Goal: Information Seeking & Learning: Learn about a topic

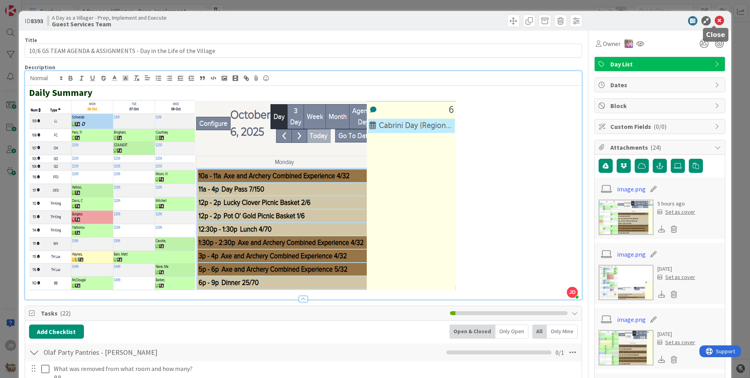
click at [715, 19] on icon at bounding box center [719, 20] width 9 height 9
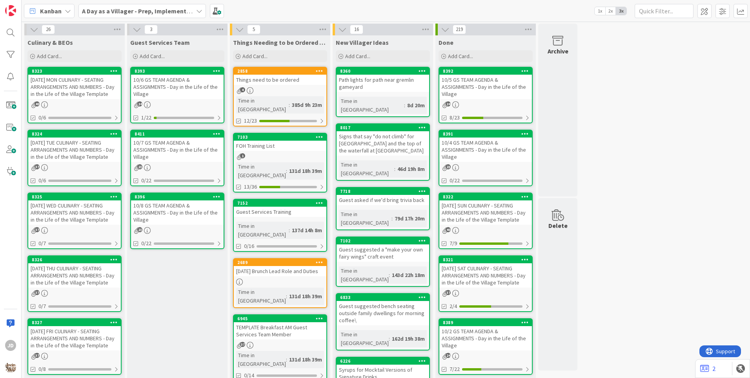
click at [69, 95] on div "[DATE] MON CULINARY - SEATING ARRANGEMENTS AND NUMBERS - Day in the Life of the…" at bounding box center [74, 87] width 93 height 24
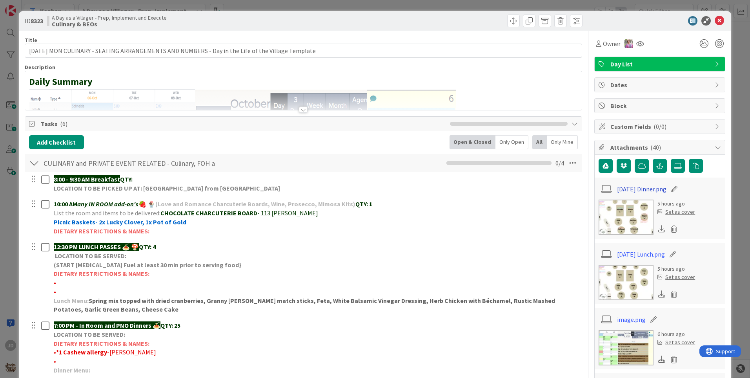
click at [636, 191] on link "[DATE] Dinner.png" at bounding box center [641, 188] width 49 height 9
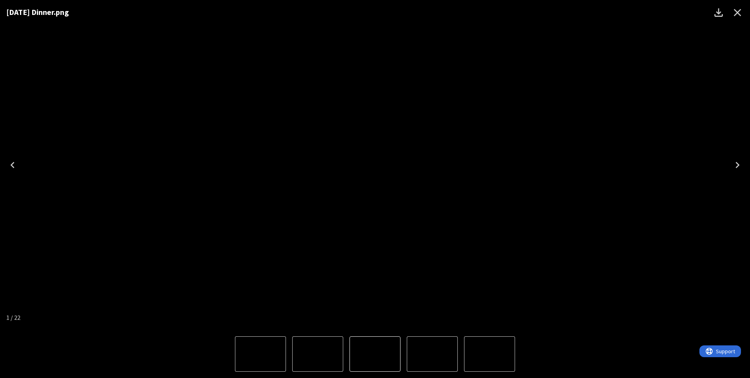
click at [736, 10] on icon "Close" at bounding box center [738, 12] width 13 height 13
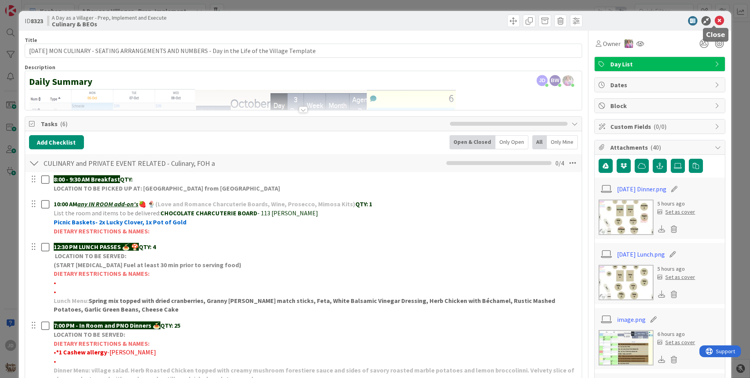
click at [715, 19] on icon at bounding box center [719, 20] width 9 height 9
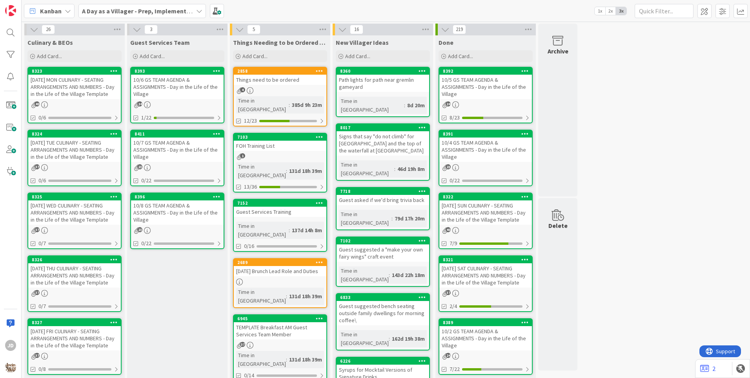
click at [108, 278] on div "[DATE] THU CULINARY - SEATING ARRANGEMENTS AND NUMBERS - Day in the Life of the…" at bounding box center [74, 275] width 93 height 24
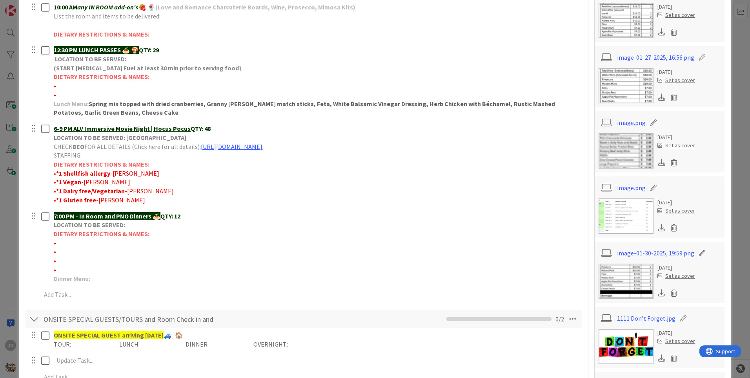
scroll to position [196, 0]
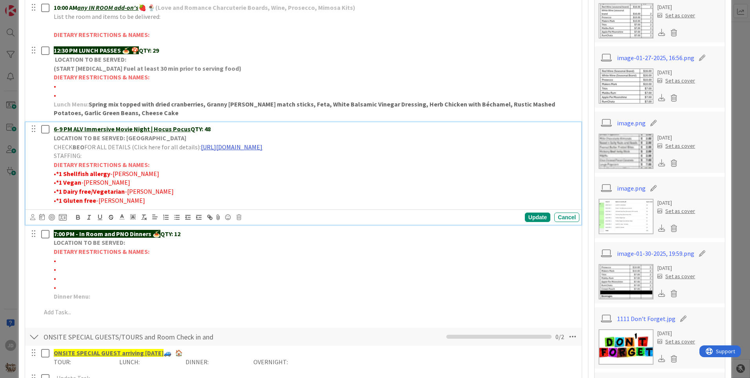
click at [246, 148] on link "[URL][DOMAIN_NAME]" at bounding box center [232, 147] width 62 height 8
click at [323, 163] on link "[URL][DOMAIN_NAME]" at bounding box center [296, 162] width 54 height 10
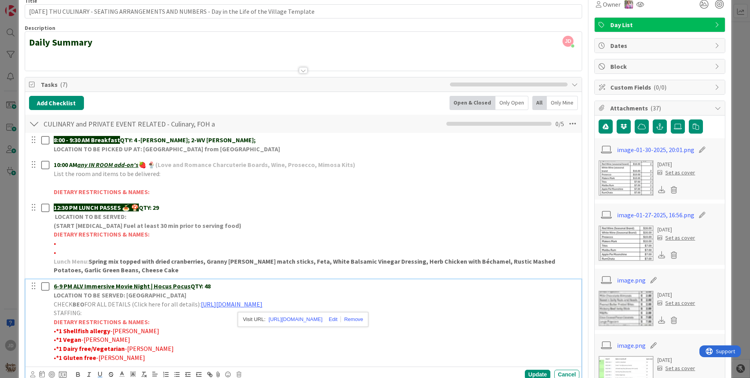
scroll to position [0, 0]
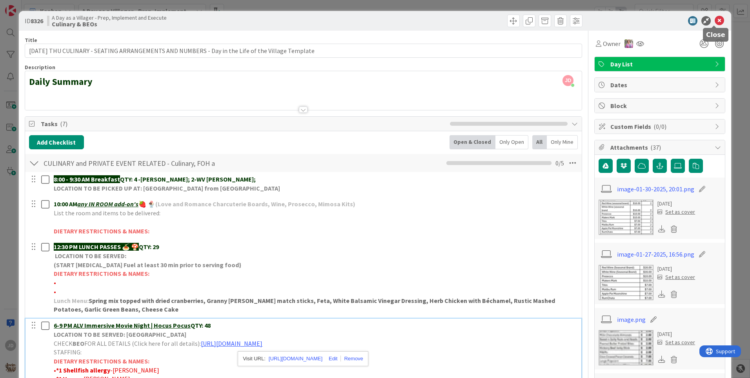
click at [715, 22] on icon at bounding box center [719, 20] width 9 height 9
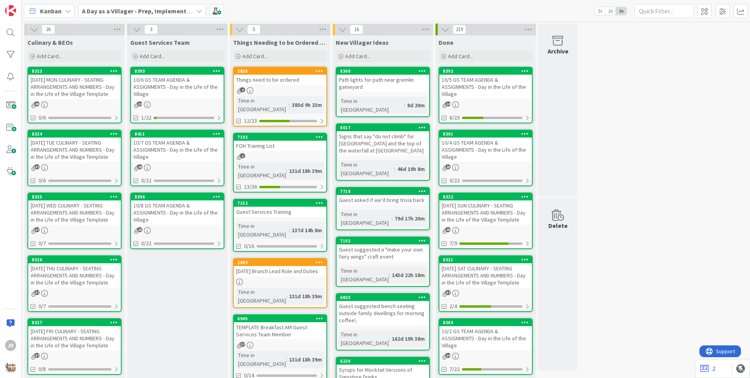
click at [71, 91] on div "[DATE] MON CULINARY - SEATING ARRANGEMENTS AND NUMBERS - Day in the Life of the…" at bounding box center [74, 87] width 93 height 24
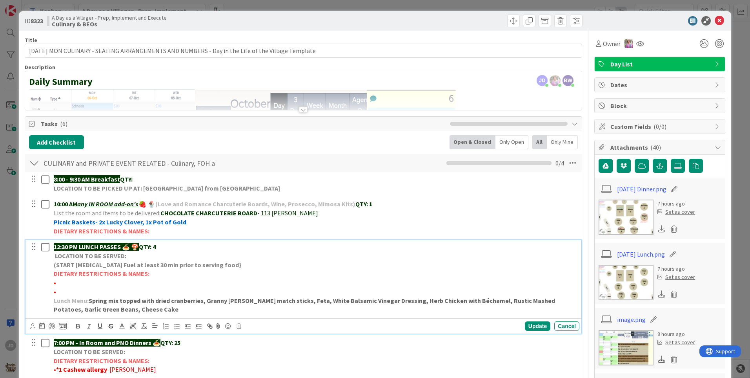
click at [46, 247] on icon at bounding box center [45, 246] width 8 height 9
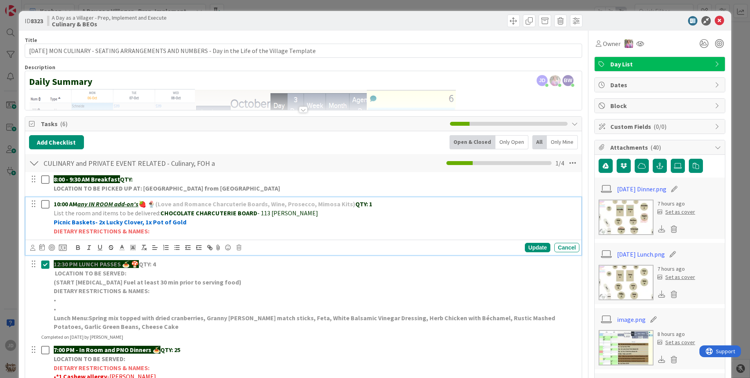
click at [48, 203] on icon at bounding box center [45, 203] width 8 height 9
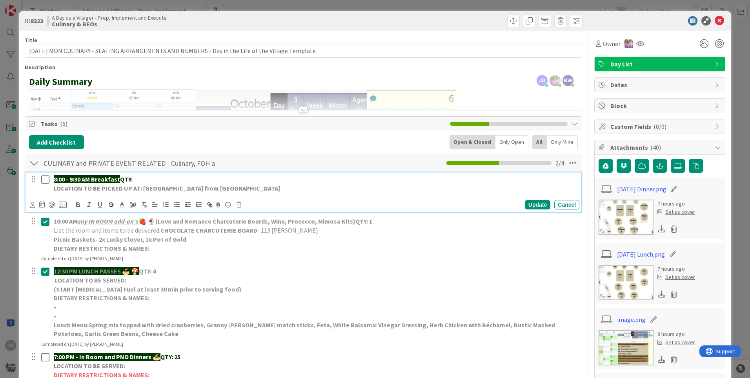
click at [47, 181] on icon at bounding box center [45, 179] width 8 height 9
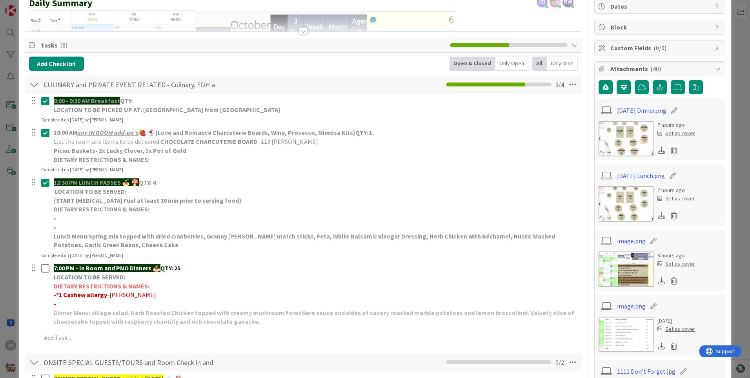
scroll to position [39, 0]
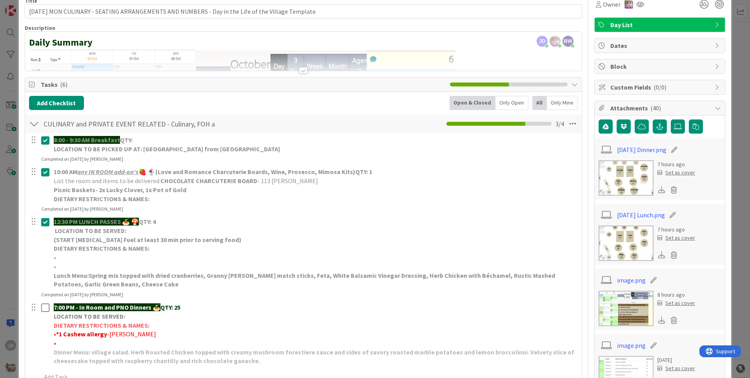
click at [631, 181] on img at bounding box center [626, 177] width 55 height 35
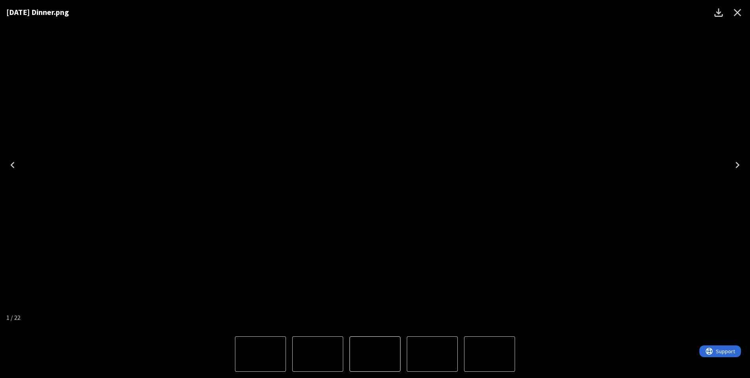
click at [739, 12] on icon "Close" at bounding box center [738, 12] width 13 height 13
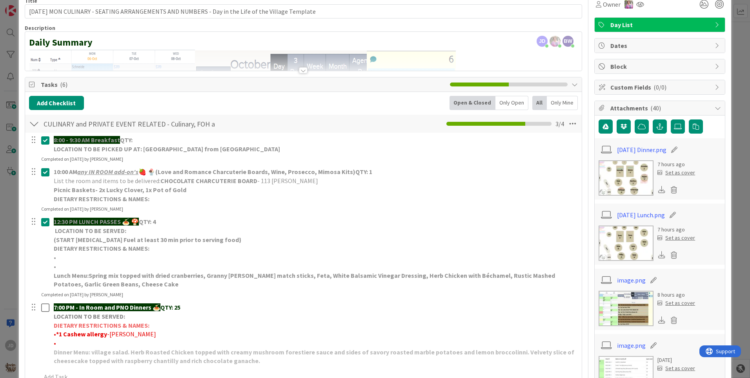
scroll to position [0, 0]
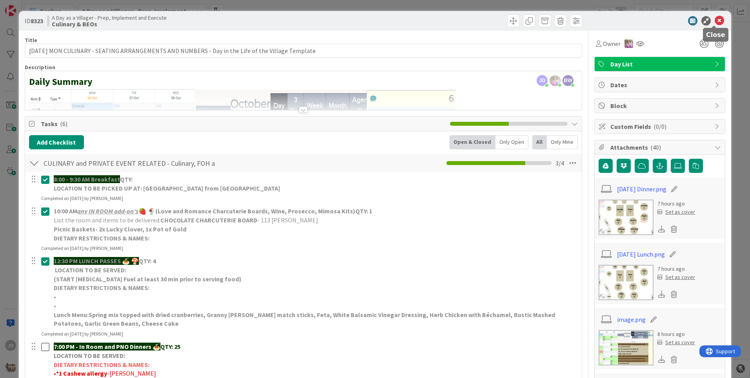
click at [716, 19] on icon at bounding box center [719, 20] width 9 height 9
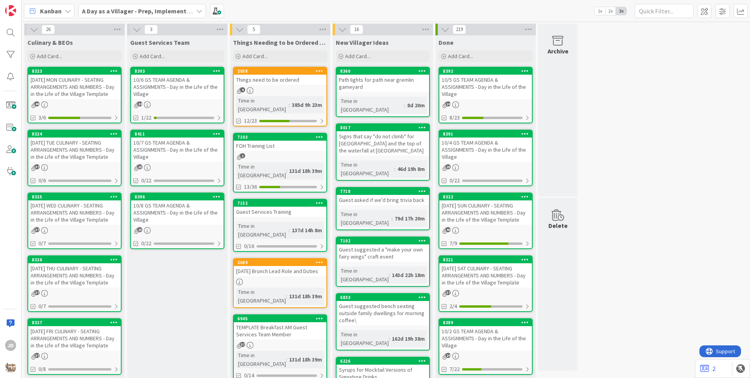
click at [165, 81] on div "10/6 GS TEAM AGENDA & ASSIGNMENTS - Day in the Life of the Village" at bounding box center [177, 87] width 93 height 24
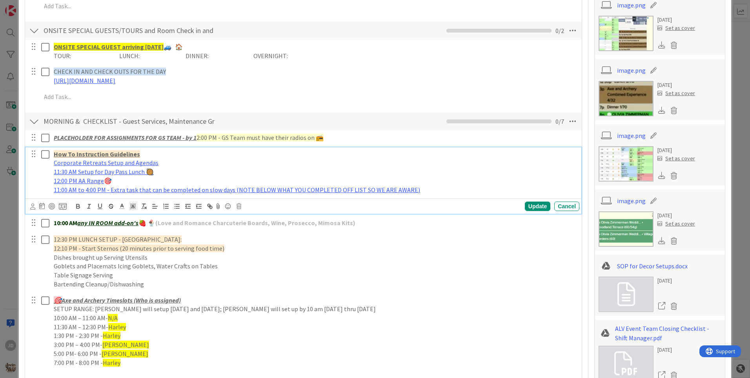
click at [47, 157] on icon at bounding box center [45, 154] width 8 height 9
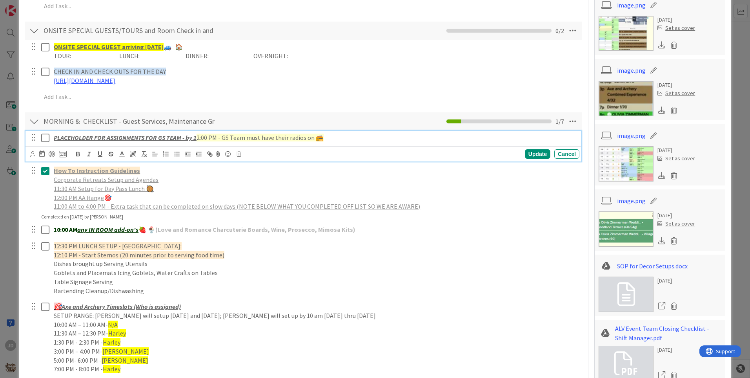
click at [44, 138] on icon at bounding box center [45, 137] width 8 height 9
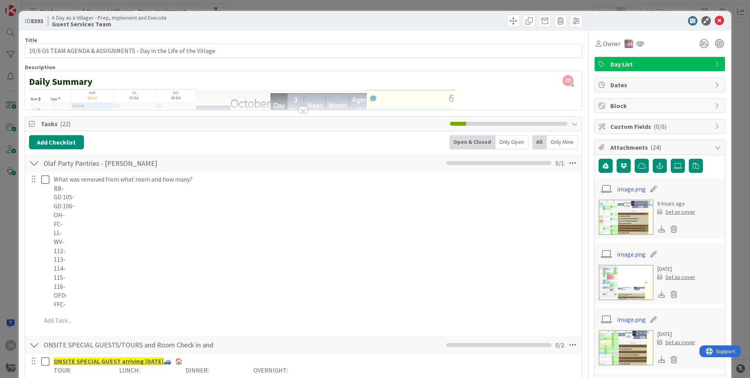
click at [36, 164] on div at bounding box center [34, 163] width 10 height 14
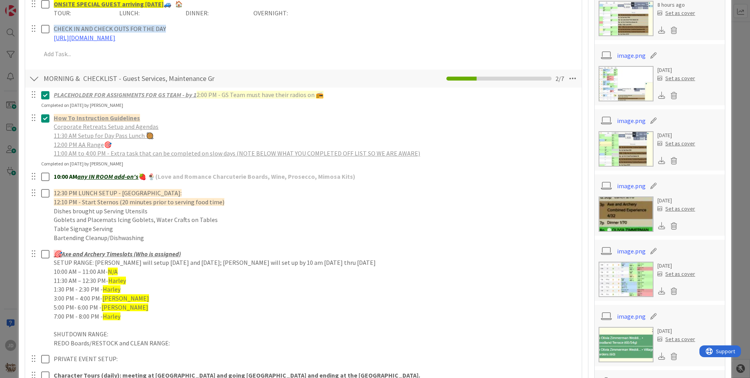
scroll to position [275, 0]
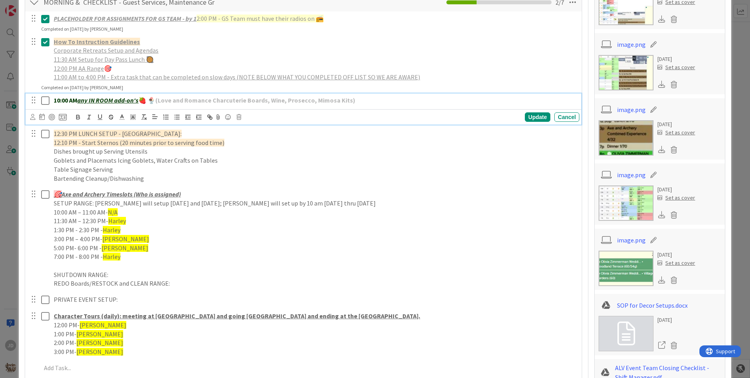
click at [48, 102] on icon at bounding box center [45, 100] width 8 height 9
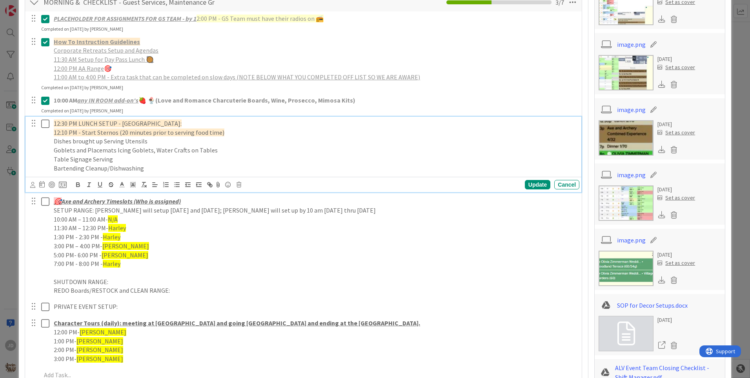
click at [44, 122] on icon at bounding box center [45, 123] width 8 height 9
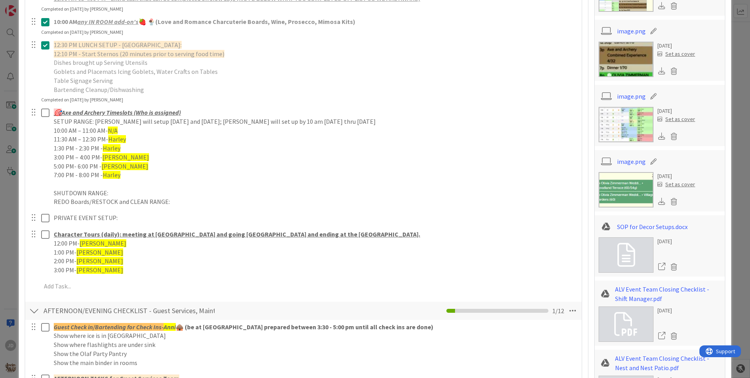
scroll to position [432, 0]
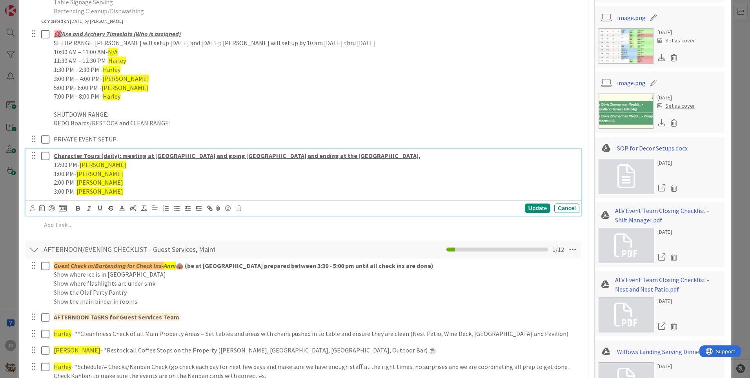
click at [48, 158] on icon at bounding box center [45, 155] width 8 height 9
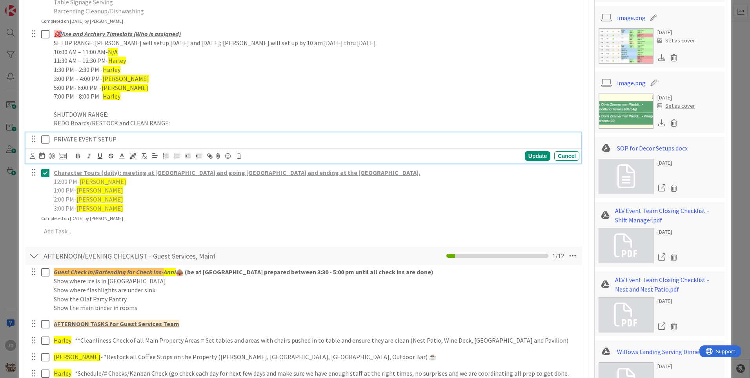
click at [47, 139] on icon at bounding box center [45, 139] width 8 height 9
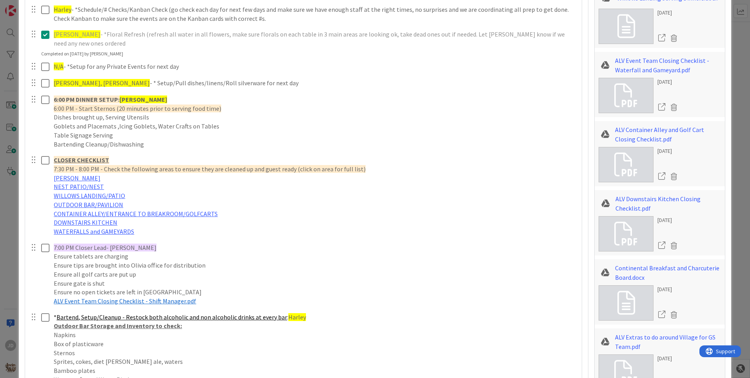
scroll to position [707, 0]
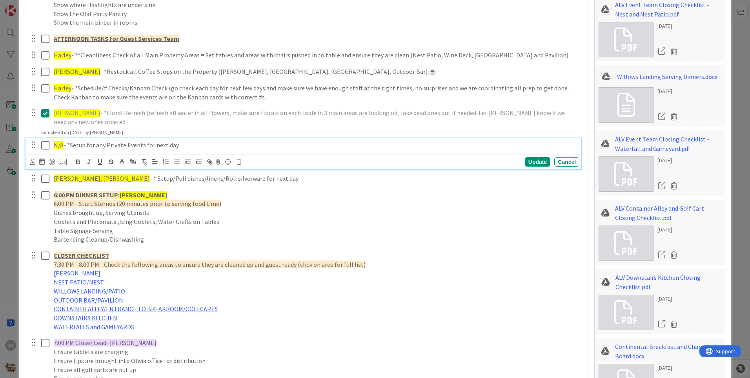
click at [47, 141] on icon at bounding box center [45, 145] width 8 height 9
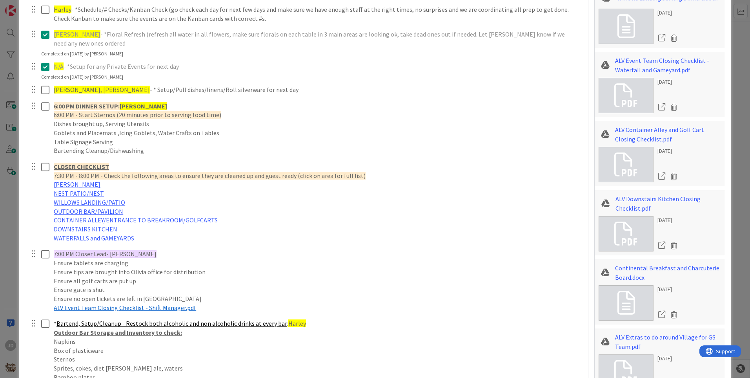
scroll to position [824, 0]
